Goal: Information Seeking & Learning: Learn about a topic

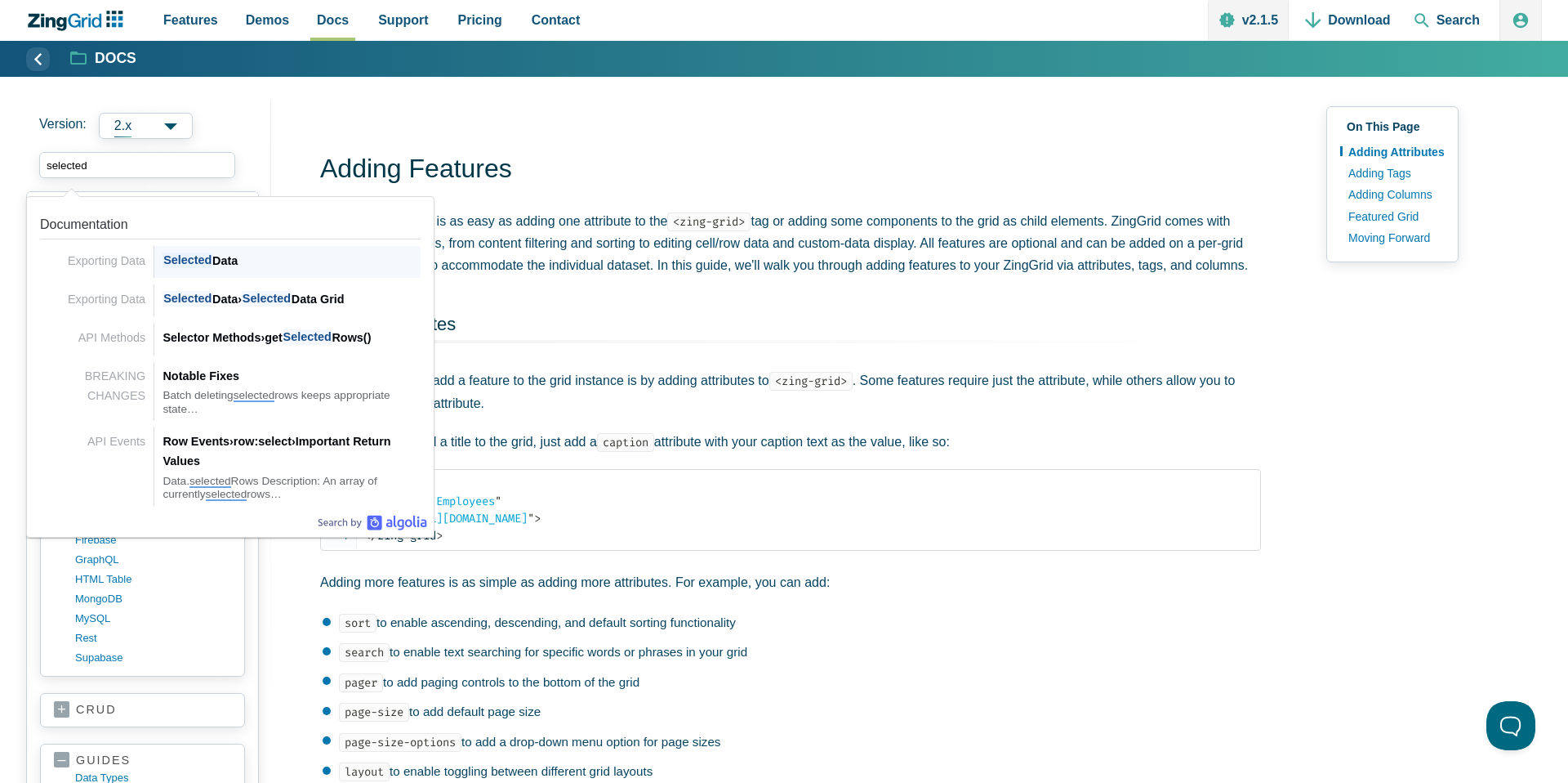
click at [178, 254] on span "Selected" at bounding box center [187, 260] width 50 height 15
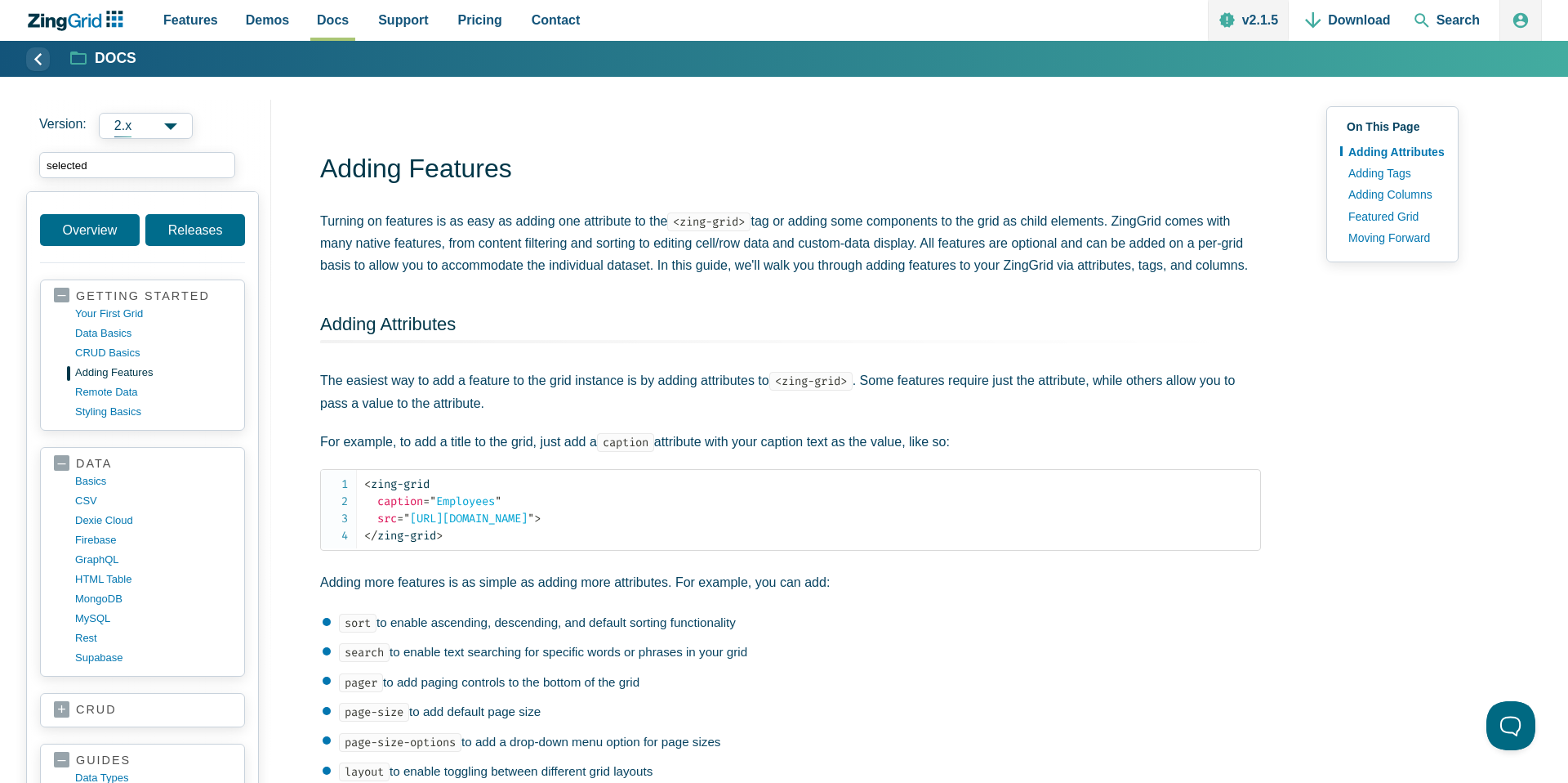
type input "selected"
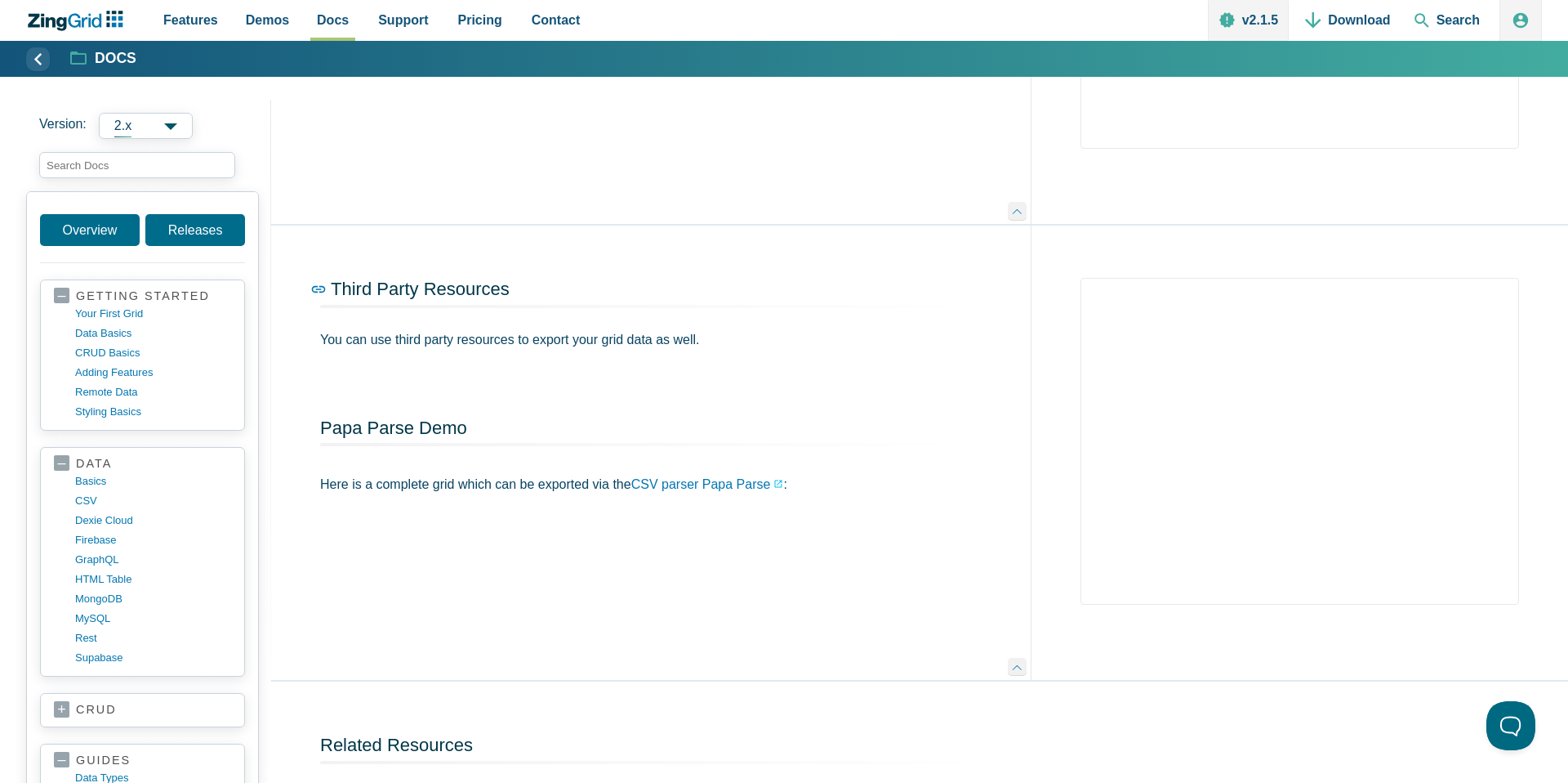
scroll to position [2411, 0]
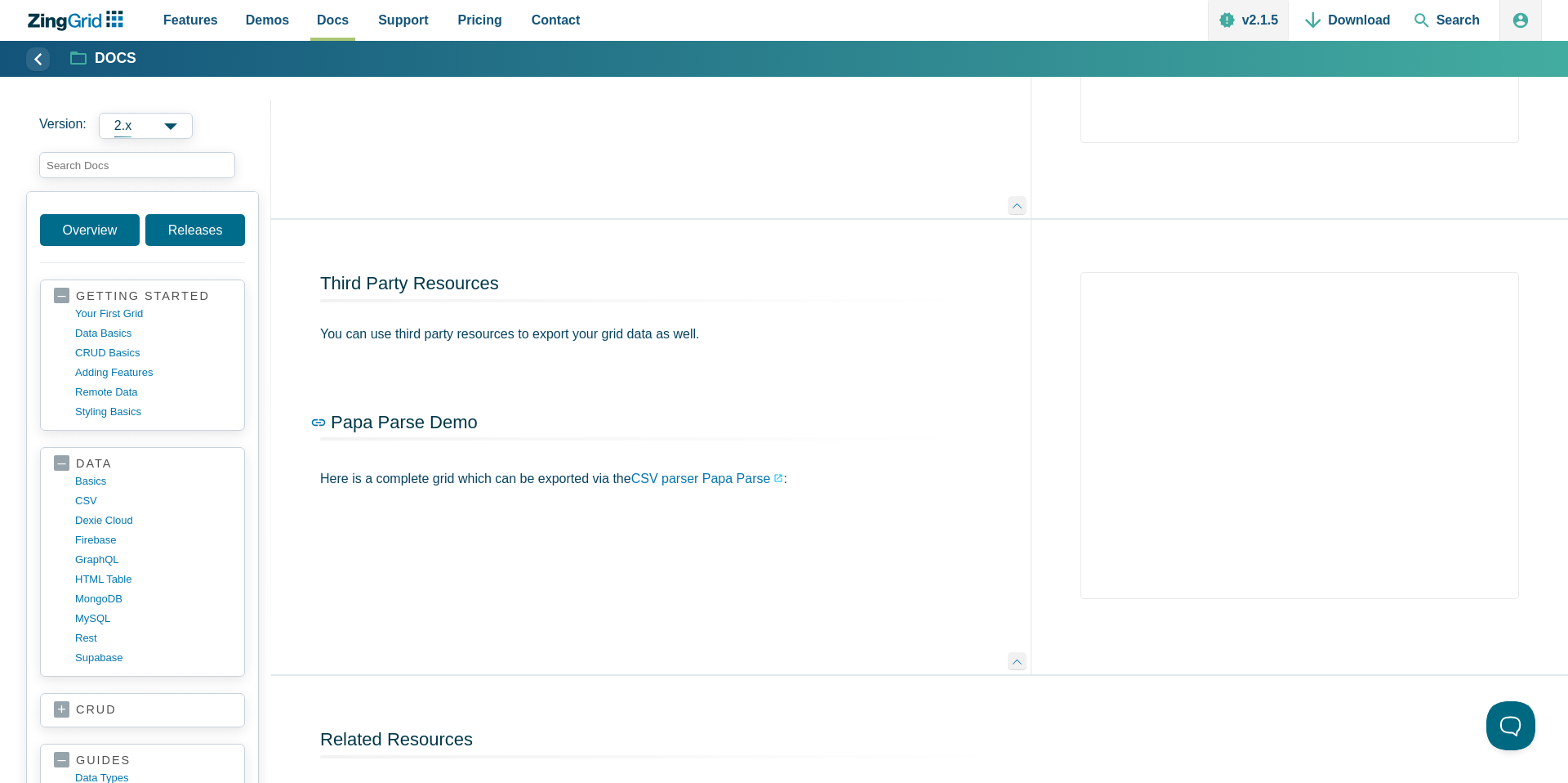
click at [384, 433] on span "Papa Parse Demo" at bounding box center [404, 422] width 147 height 21
